Goal: Task Accomplishment & Management: Manage account settings

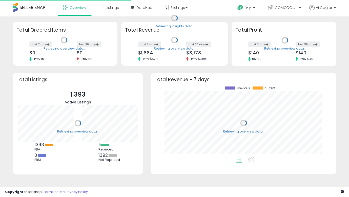
scroll to position [70, 175]
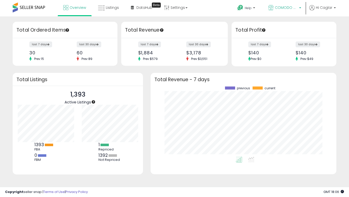
click at [286, 8] on span "COMODO HOME CA" at bounding box center [286, 7] width 23 height 5
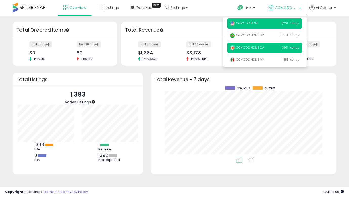
click at [269, 23] on p "COMODO HOME 1,261 listings" at bounding box center [264, 23] width 75 height 10
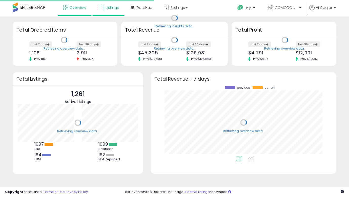
scroll to position [70, 175]
click at [107, 8] on span "Listings" at bounding box center [112, 7] width 13 height 5
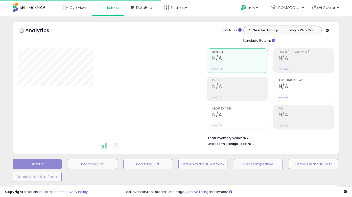
type input "**********"
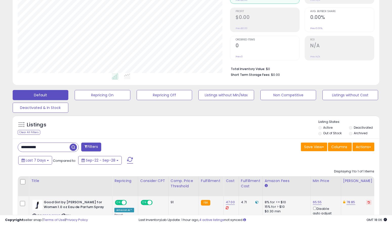
scroll to position [110, 0]
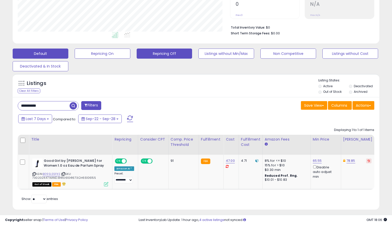
click at [180, 54] on button "Repricing Off" at bounding box center [165, 54] width 56 height 10
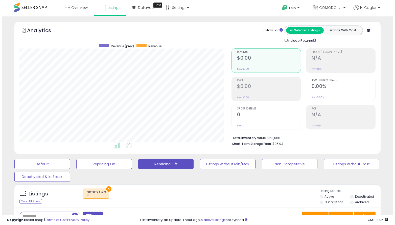
scroll to position [86, 0]
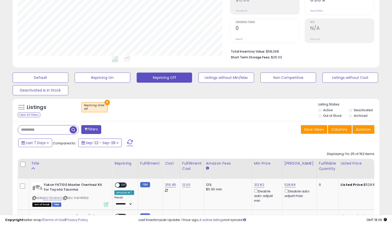
click at [95, 129] on button "Filters" at bounding box center [91, 129] width 20 height 9
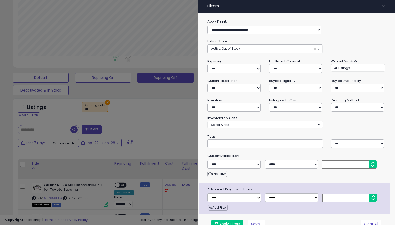
scroll to position [104, 214]
select select "***"
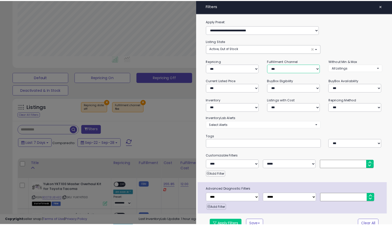
scroll to position [7, 0]
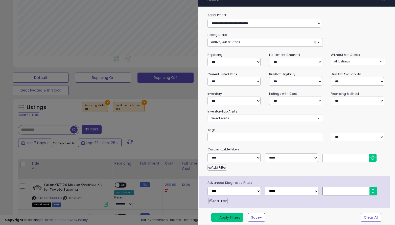
click at [232, 197] on button "Apply Filters" at bounding box center [227, 217] width 32 height 9
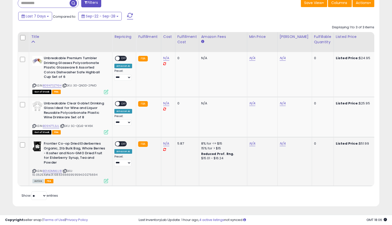
scroll to position [104, 212]
click at [163, 141] on link "N/A" at bounding box center [166, 143] width 6 height 5
type input "*****"
click at [183, 127] on button "submit" at bounding box center [180, 129] width 9 height 8
click at [123, 142] on span "OFF" at bounding box center [124, 144] width 8 height 4
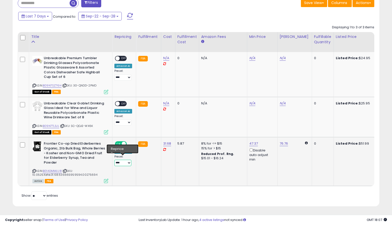
select select "**********"
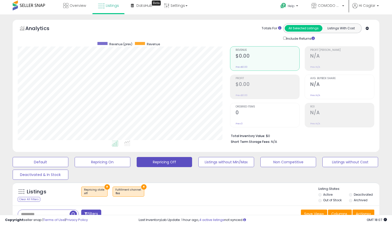
scroll to position [0, 0]
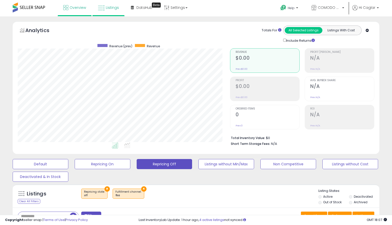
click at [80, 8] on span "Overview" at bounding box center [78, 7] width 16 height 5
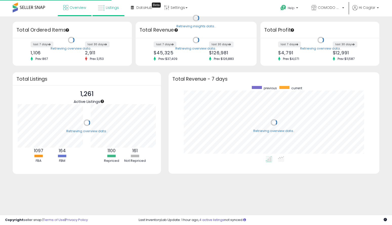
scroll to position [70, 200]
click at [108, 9] on span "Listings" at bounding box center [112, 7] width 13 height 5
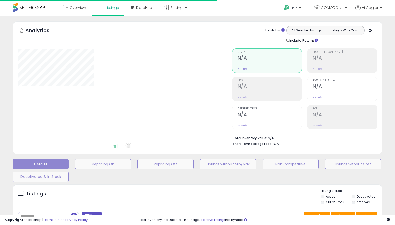
type input "**********"
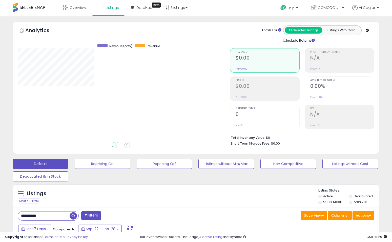
scroll to position [104, 212]
